Goal: Transaction & Acquisition: Purchase product/service

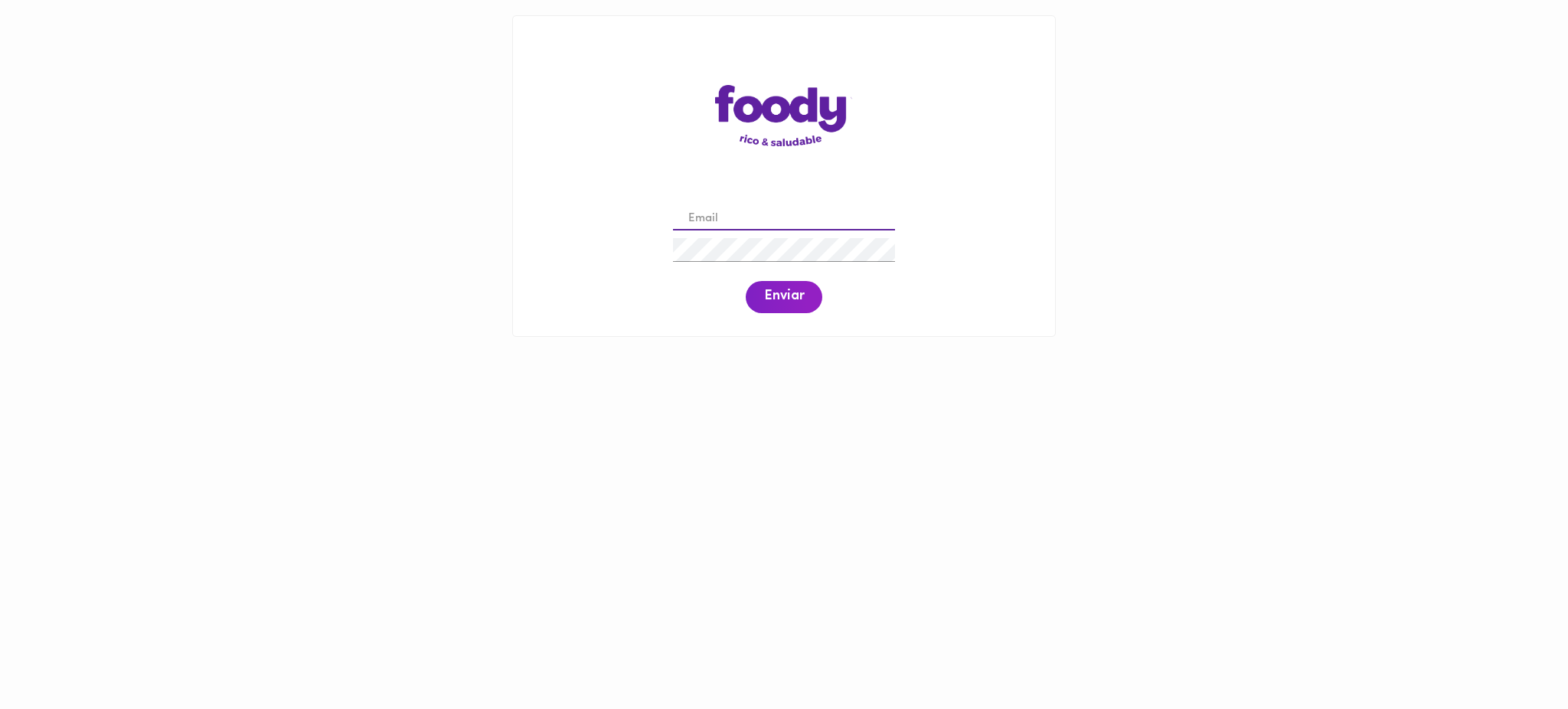
click at [792, 218] on input "email" at bounding box center [784, 219] width 222 height 24
paste input "[EMAIL_ADDRESS][DOMAIN_NAME]"
type input "[EMAIL_ADDRESS][DOMAIN_NAME]"
click at [779, 304] on span "Enviar" at bounding box center [784, 296] width 40 height 17
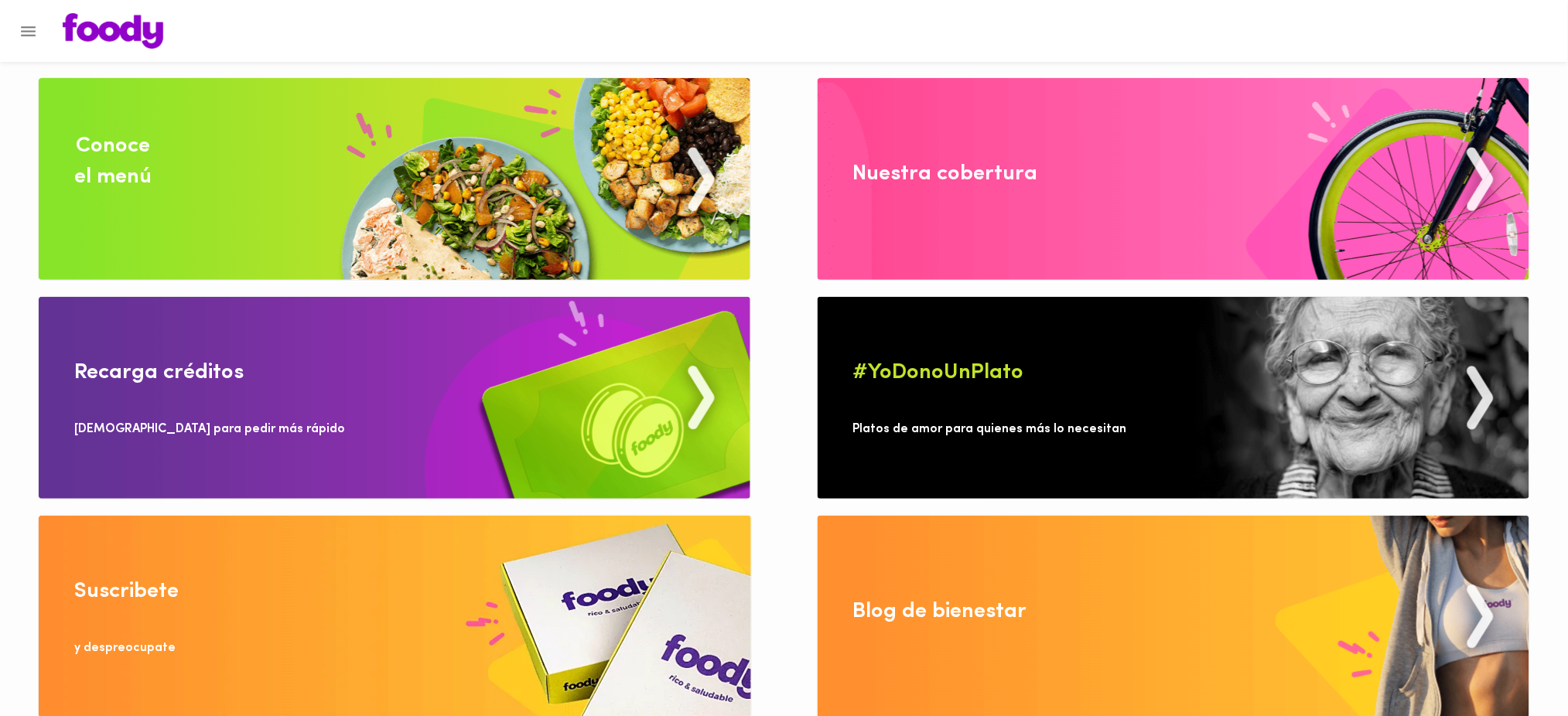
click at [147, 177] on div "Conoce el menú" at bounding box center [113, 161] width 77 height 62
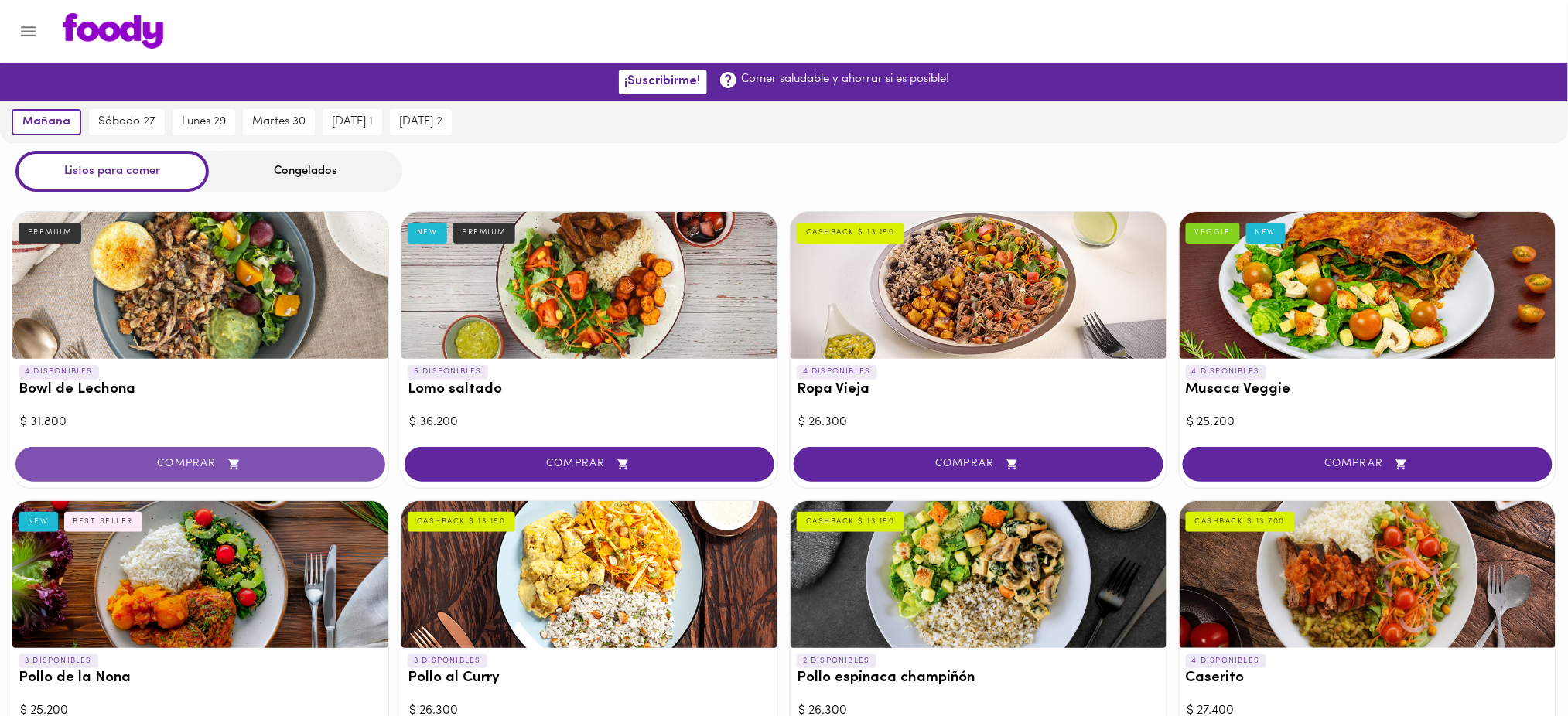
click at [268, 459] on span "COMPRAR" at bounding box center [200, 464] width 331 height 13
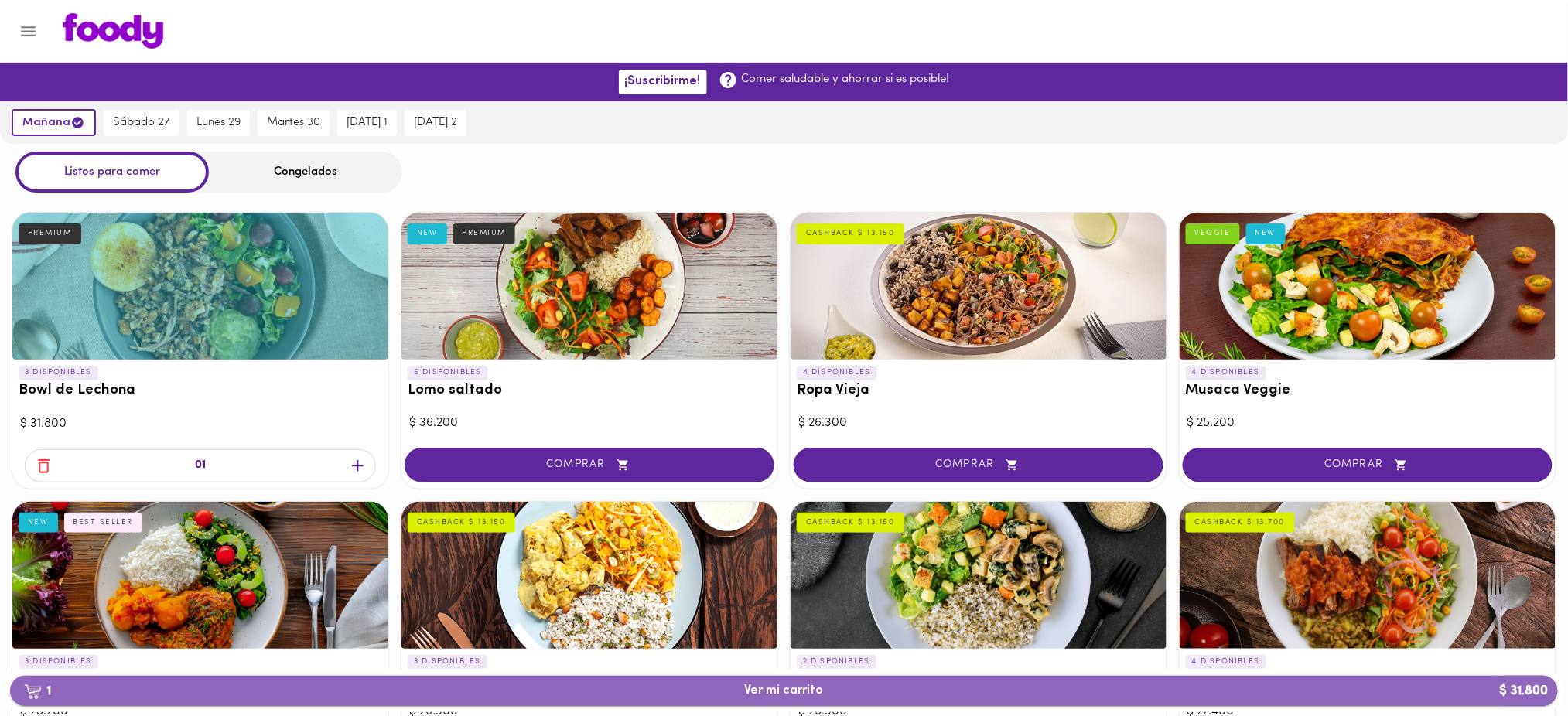
click at [651, 691] on span "1 Ver mi carrito $ 31.800" at bounding box center [784, 691] width 1523 height 15
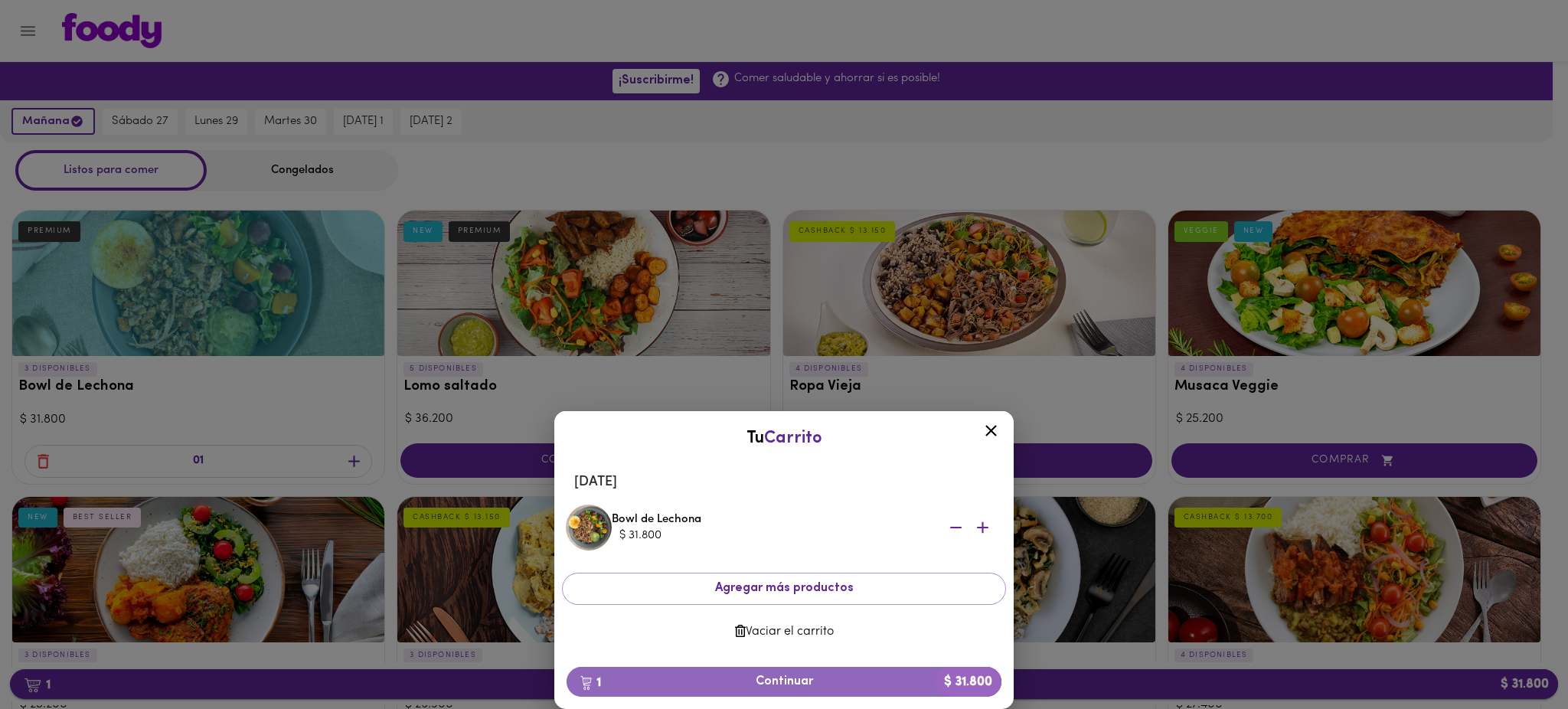
click at [644, 684] on span "1 Continuar $ 31.800" at bounding box center [784, 682] width 410 height 14
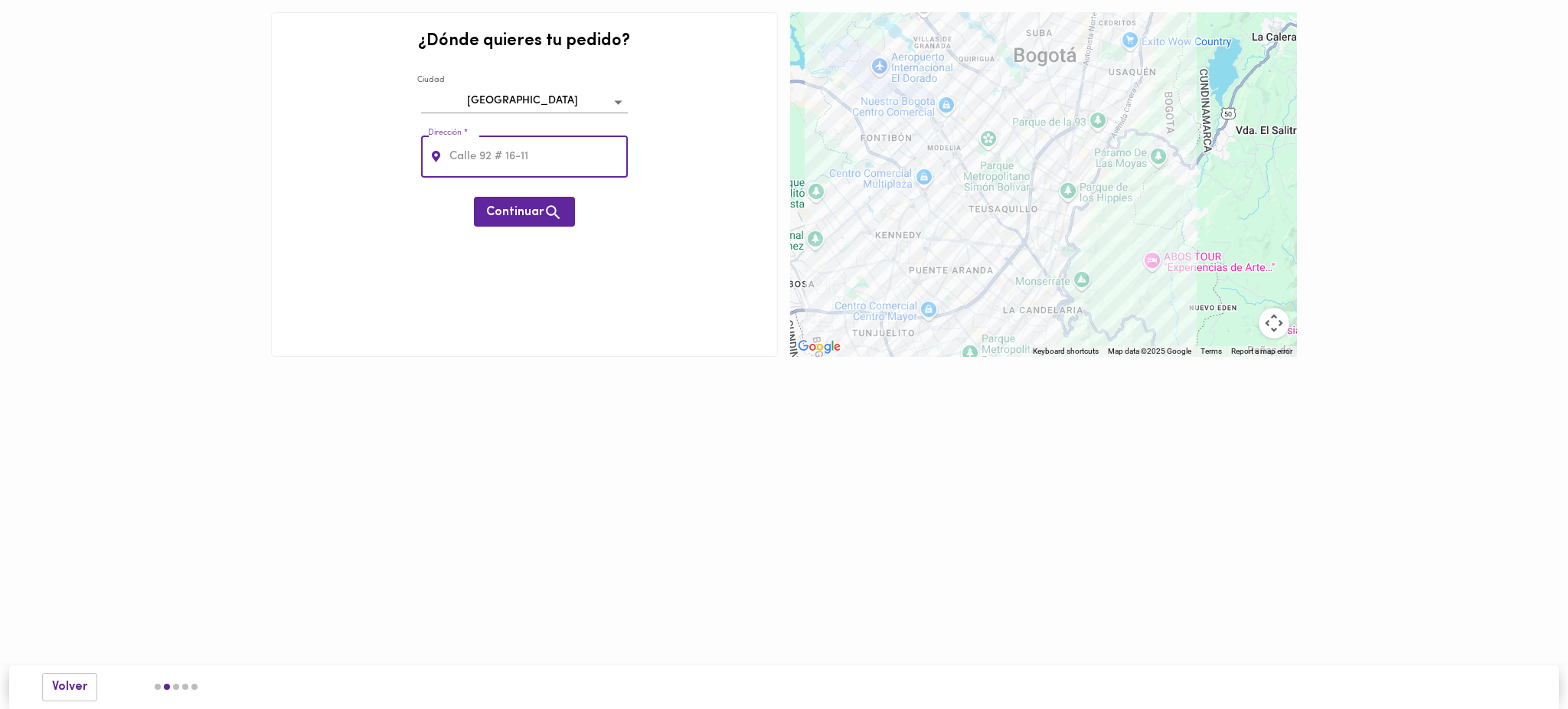
paste input "[GEOGRAPHIC_DATA]"
click at [495, 154] on input "Villa [PERSON_NAME]" at bounding box center [537, 157] width 181 height 42
click at [503, 154] on input "[GEOGRAPHIC_DATA], engativa" at bounding box center [537, 157] width 181 height 42
type input "[GEOGRAPHIC_DATA], Engativá"
click at [523, 210] on span "Continuar" at bounding box center [523, 213] width 76 height 19
